Goal: Navigation & Orientation: Find specific page/section

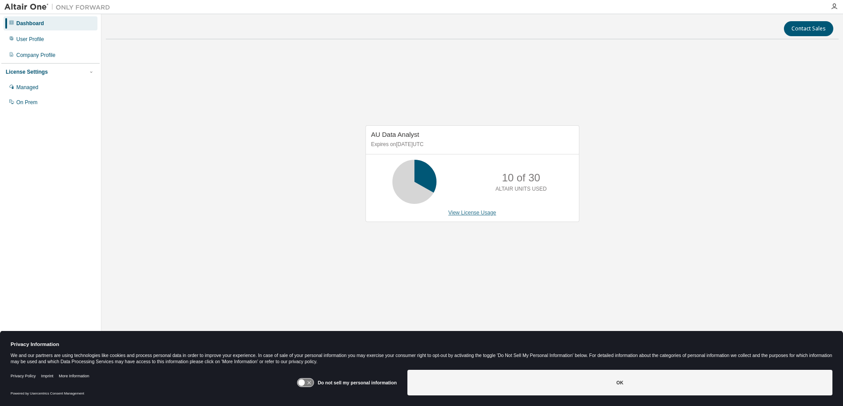
click at [476, 214] on link "View License Usage" at bounding box center [473, 213] width 48 height 6
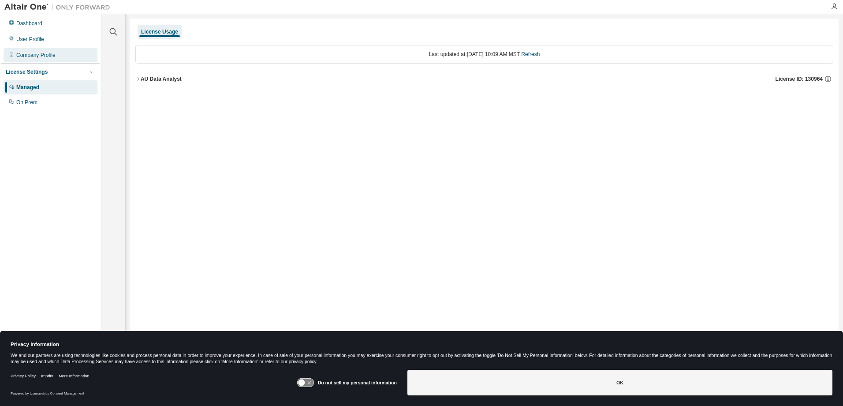
click at [41, 54] on div "Company Profile" at bounding box center [35, 55] width 39 height 7
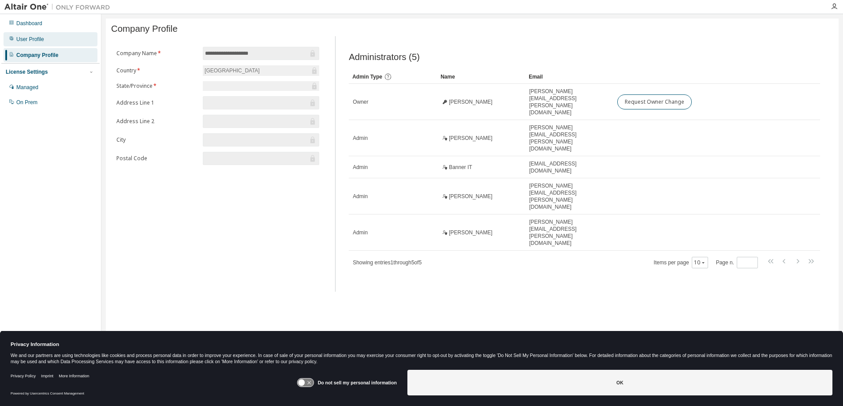
click at [38, 40] on div "User Profile" at bounding box center [30, 39] width 28 height 7
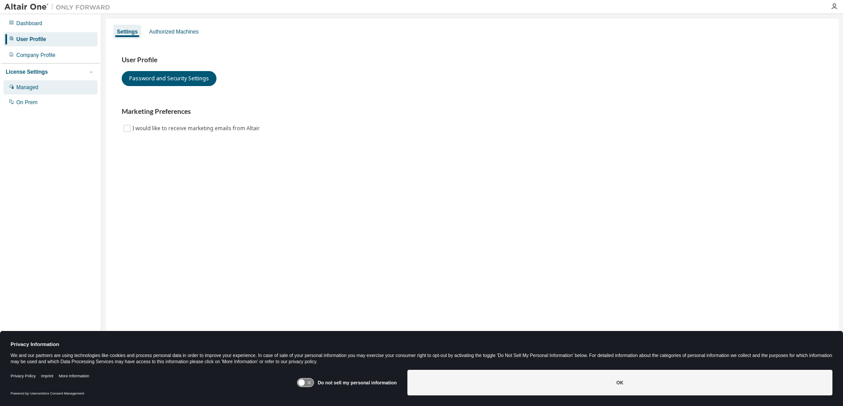
click at [26, 86] on div "Managed" at bounding box center [27, 87] width 22 height 7
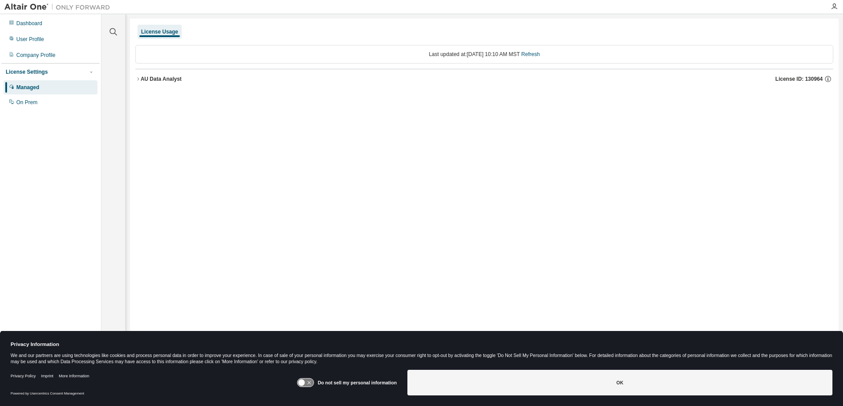
click at [137, 77] on icon "button" at bounding box center [137, 78] width 5 height 5
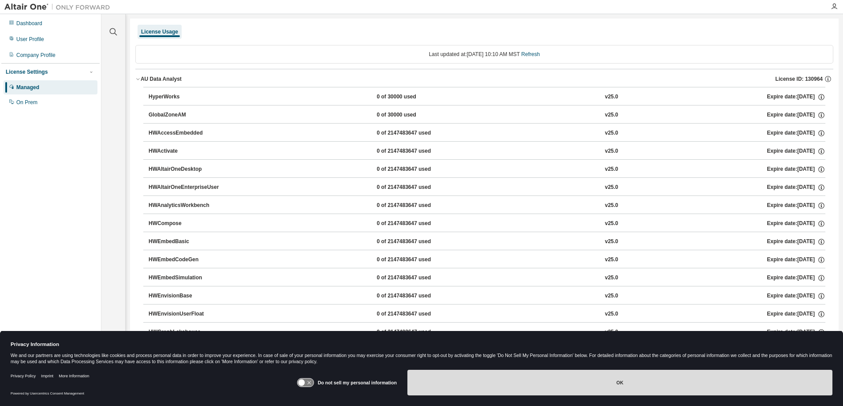
click at [603, 376] on button "OK" at bounding box center [620, 383] width 425 height 26
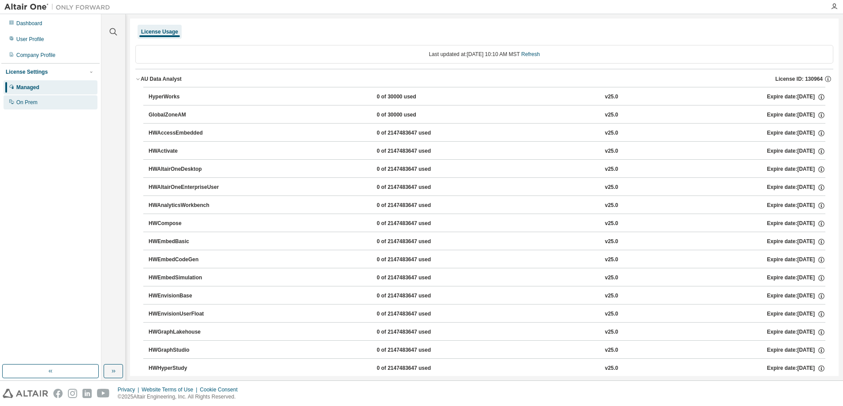
click at [26, 102] on div "On Prem" at bounding box center [26, 102] width 21 height 7
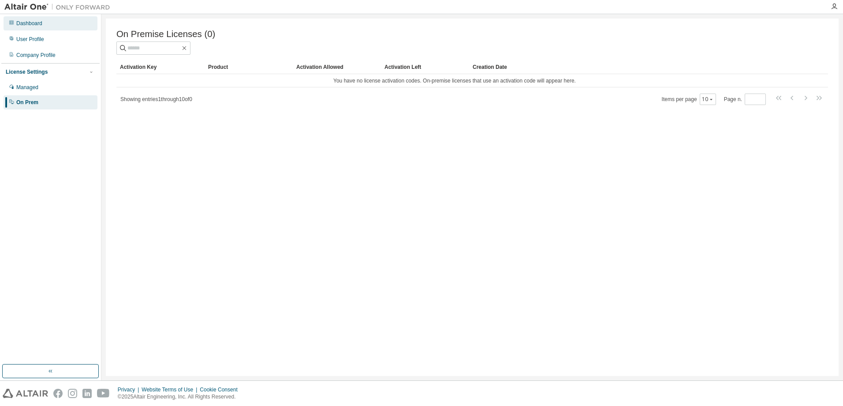
click at [37, 23] on div "Dashboard" at bounding box center [29, 23] width 26 height 7
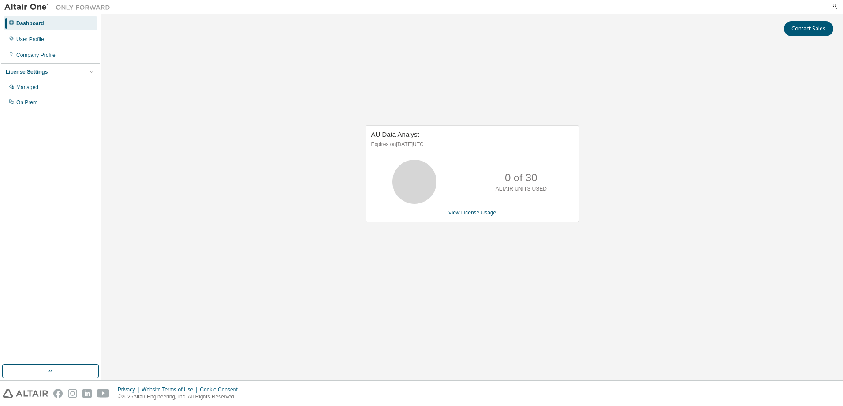
click at [18, 8] on img at bounding box center [59, 7] width 110 height 9
click at [97, 4] on img at bounding box center [59, 7] width 110 height 9
